Goal: Information Seeking & Learning: Learn about a topic

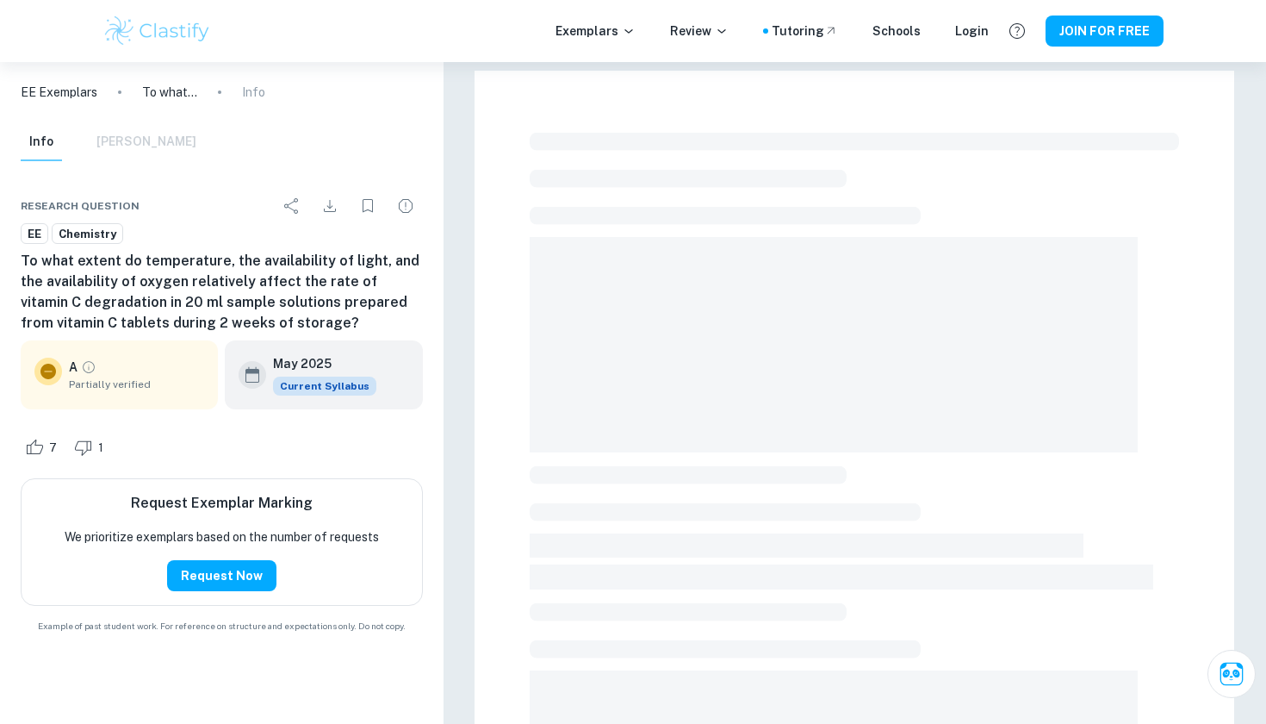
scroll to position [3, 0]
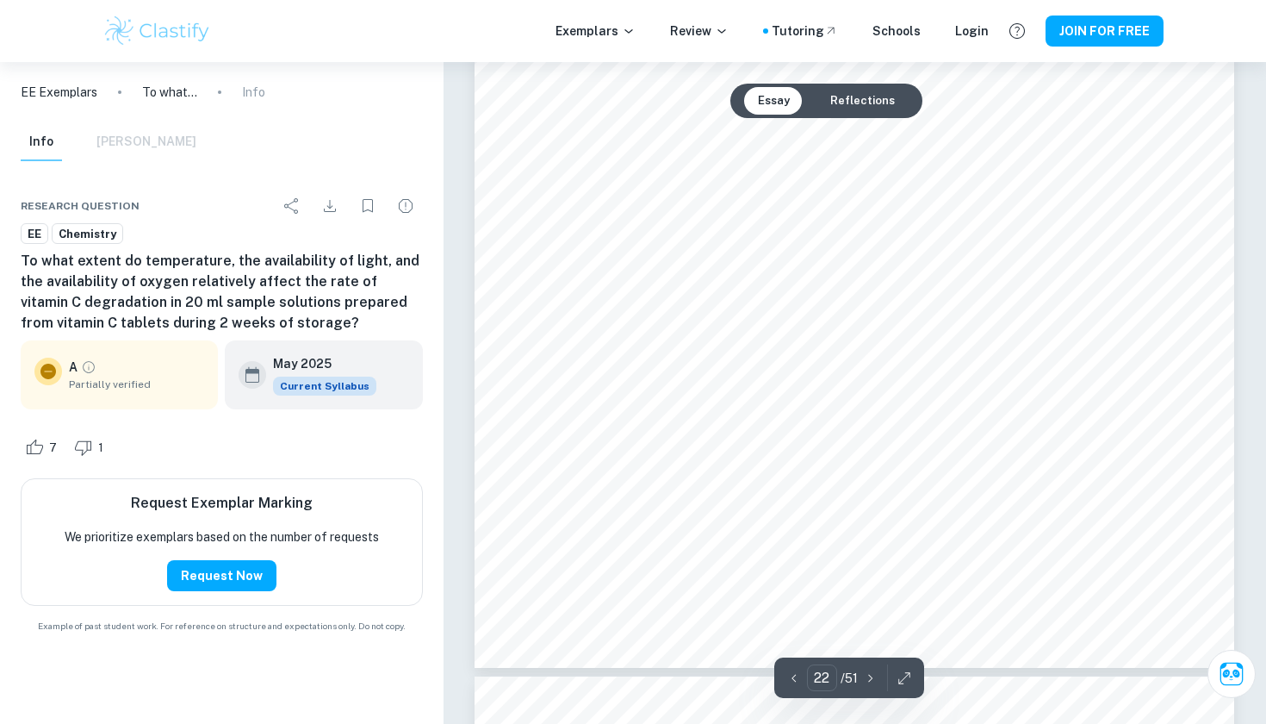
scroll to position [23854, 0]
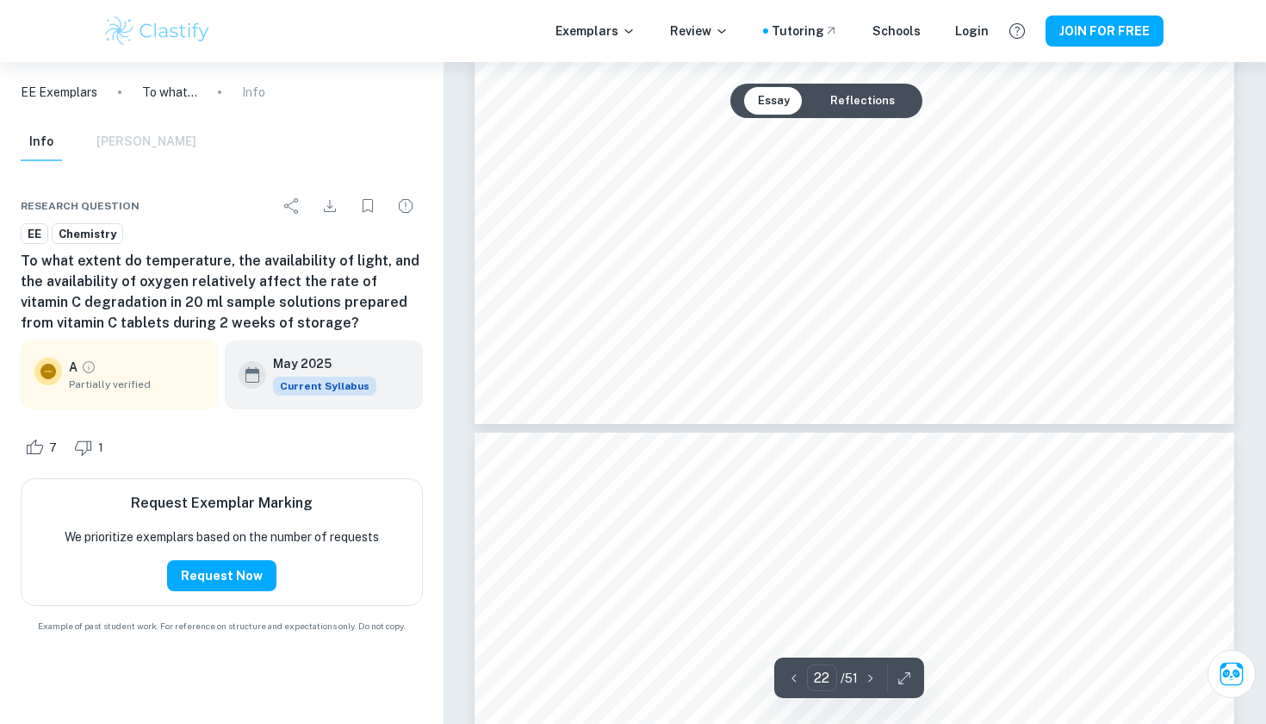
type input "23"
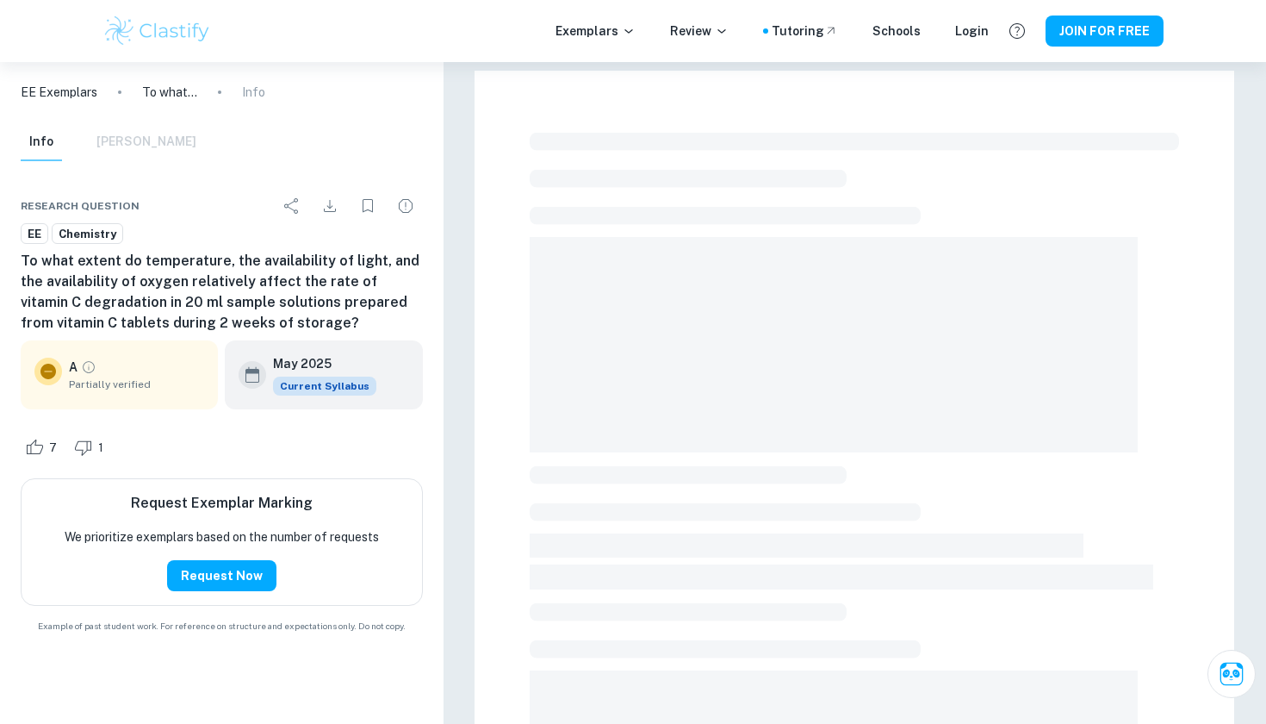
checkbox input "true"
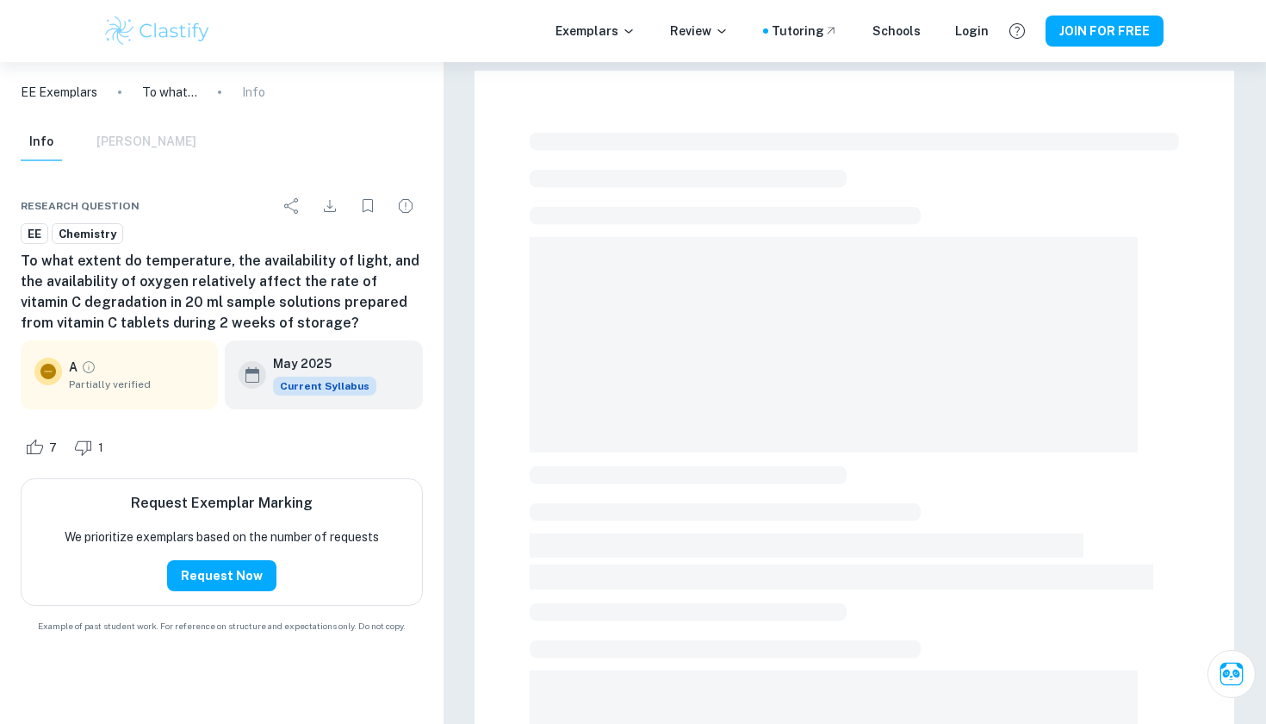
scroll to position [431, 0]
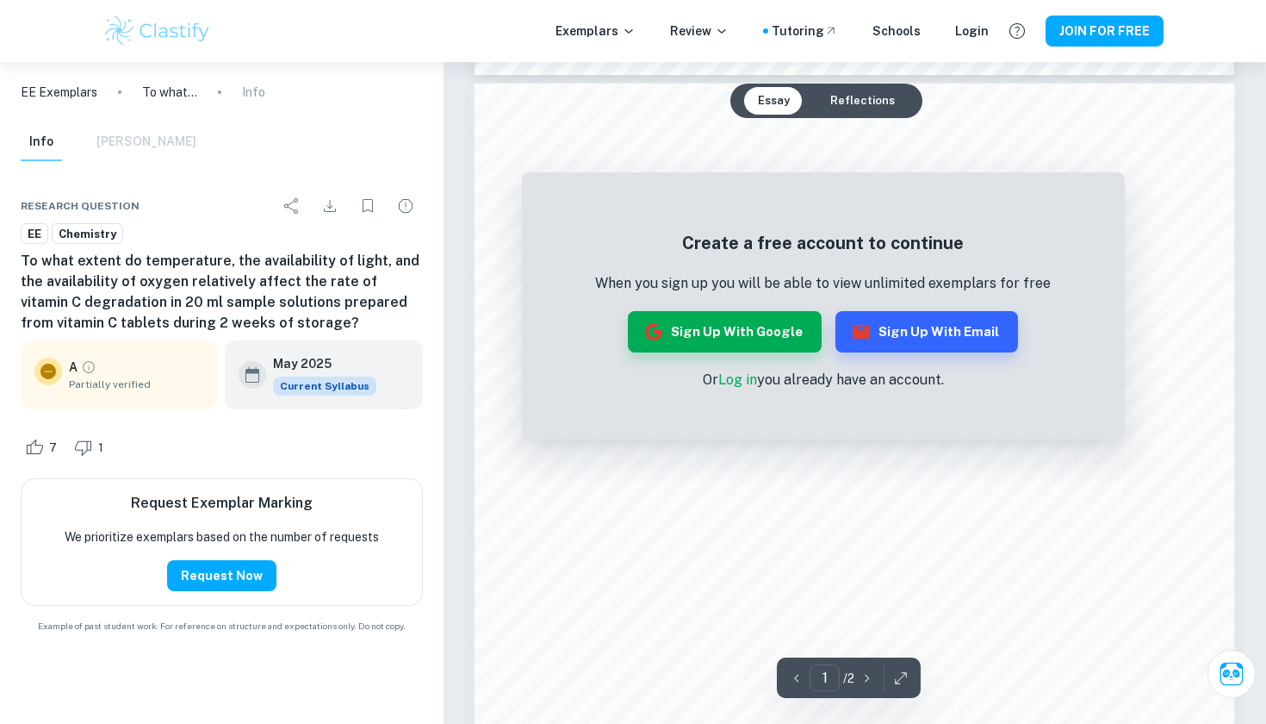
scroll to position [1085, 0]
click at [775, 340] on button "Sign up with Google" at bounding box center [725, 331] width 194 height 41
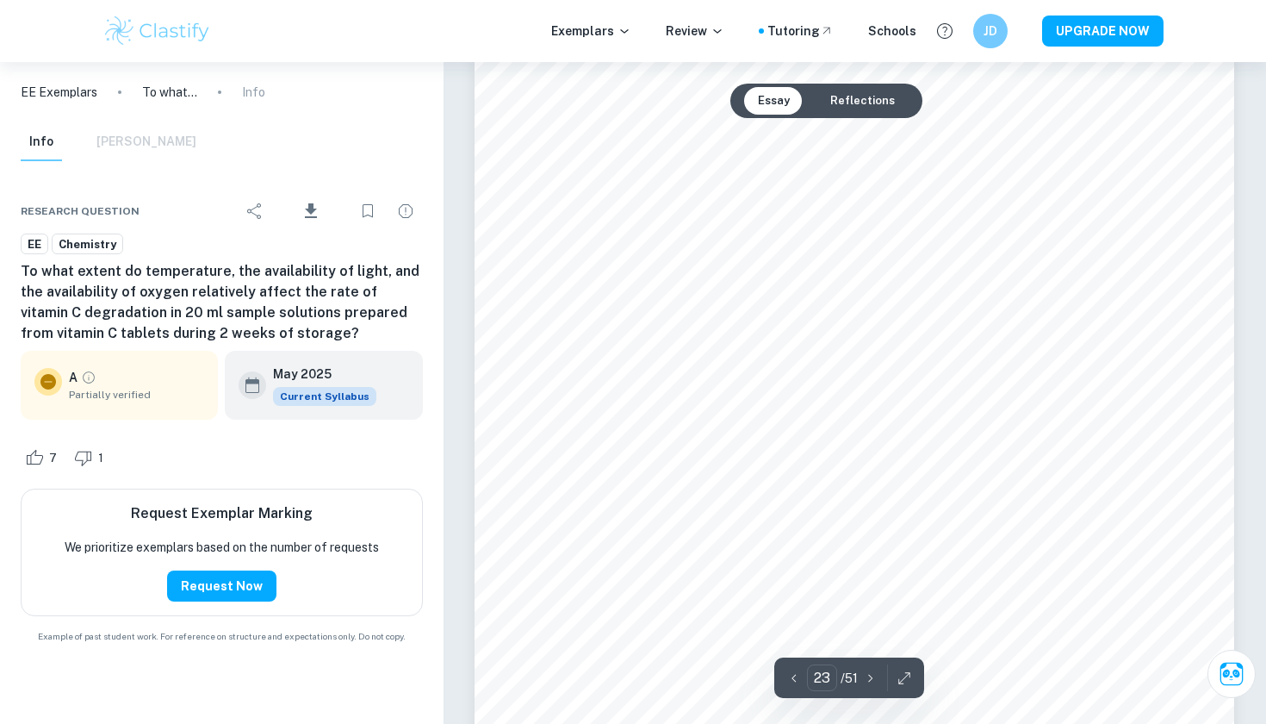
scroll to position [24520, 0]
type input "24"
